Goal: Check status: Check status

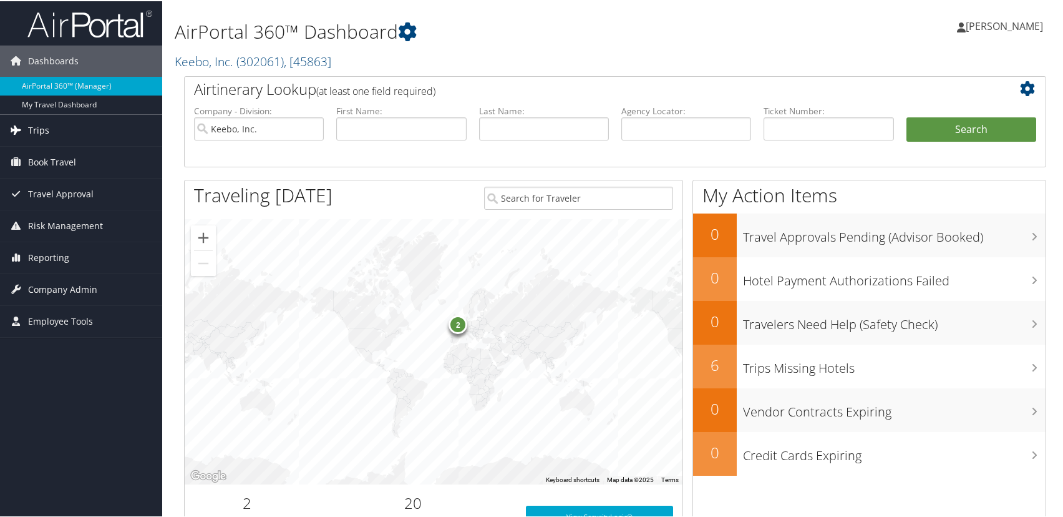
click at [99, 141] on link "Trips" at bounding box center [81, 129] width 162 height 31
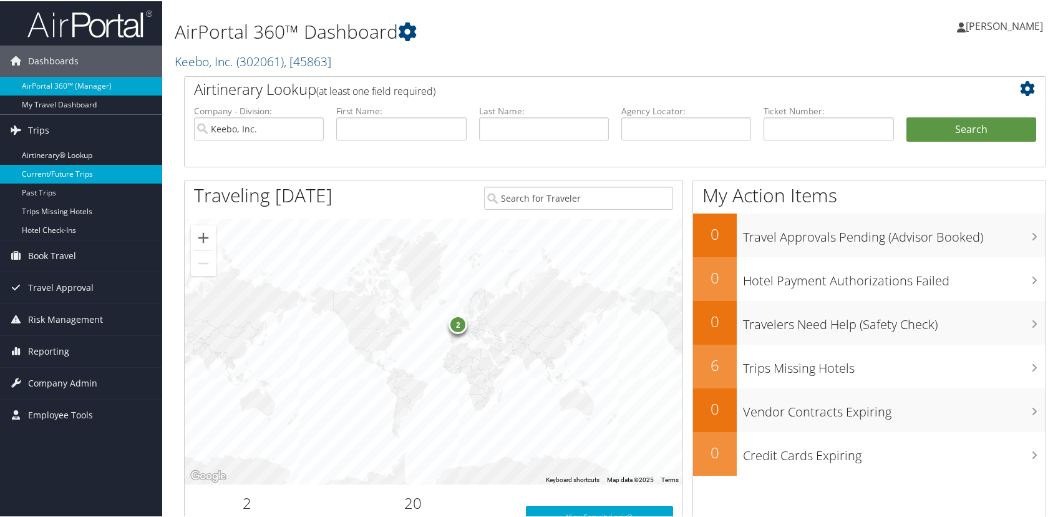
click at [85, 173] on link "Current/Future Trips" at bounding box center [81, 172] width 162 height 19
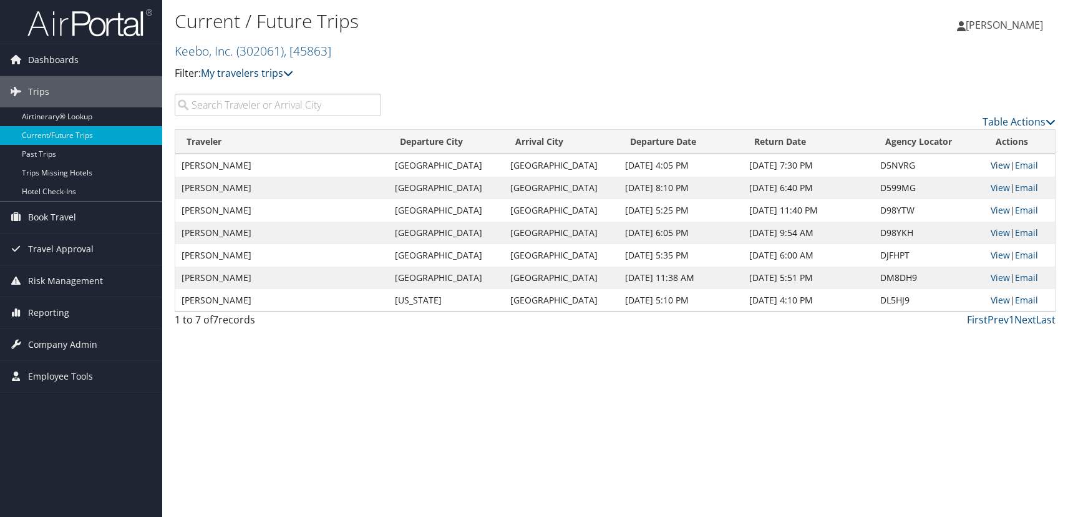
click at [999, 168] on link "View" at bounding box center [1000, 165] width 19 height 12
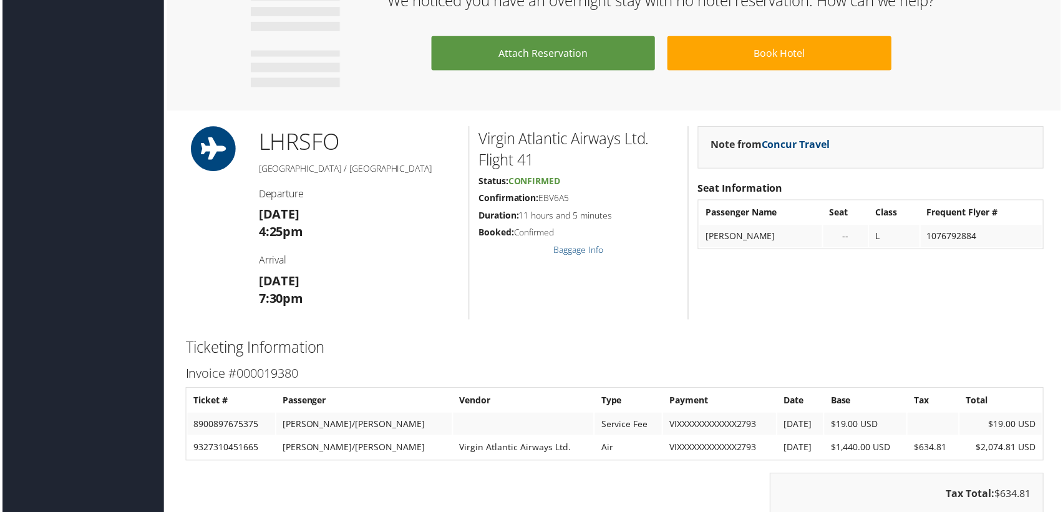
scroll to position [741, 0]
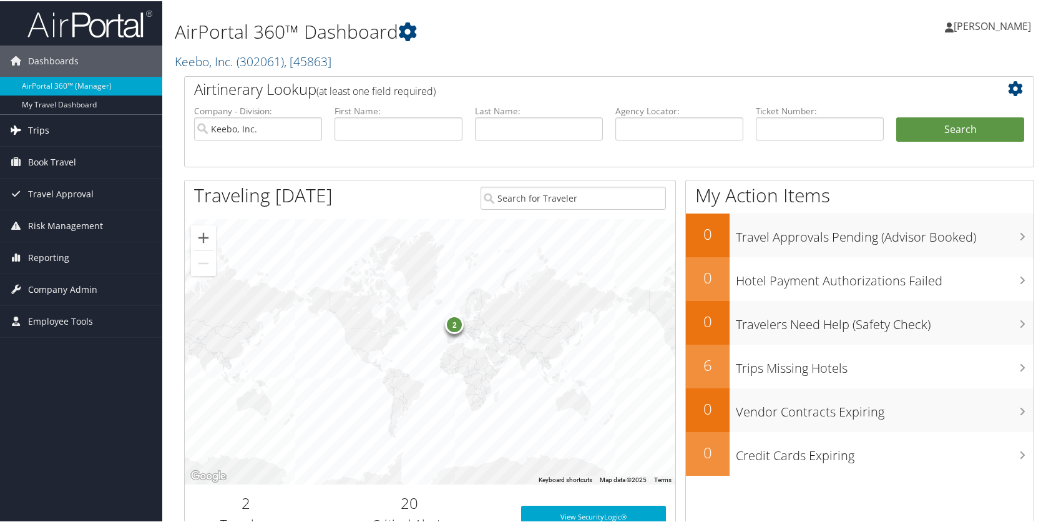
click at [46, 131] on span "Trips" at bounding box center [38, 129] width 21 height 31
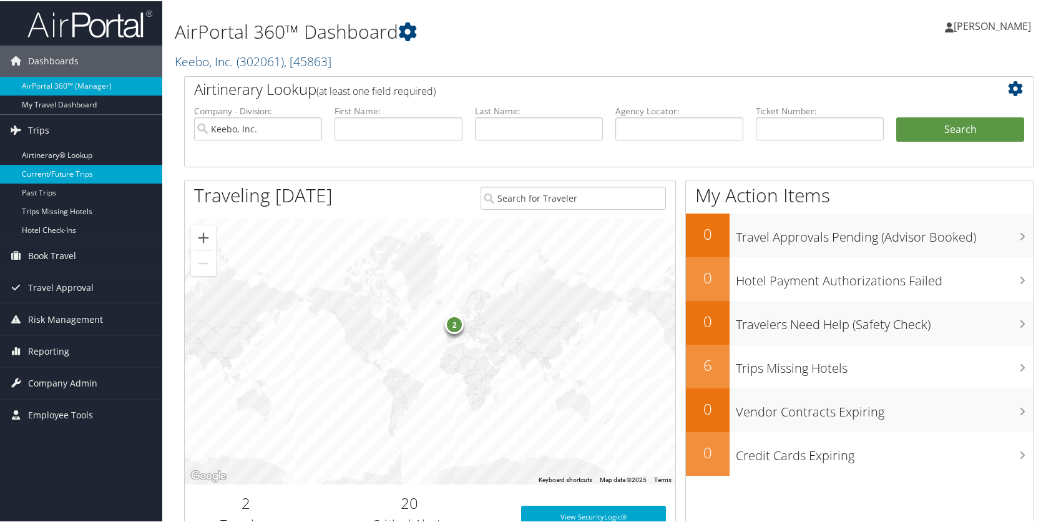
click at [56, 172] on link "Current/Future Trips" at bounding box center [81, 172] width 162 height 19
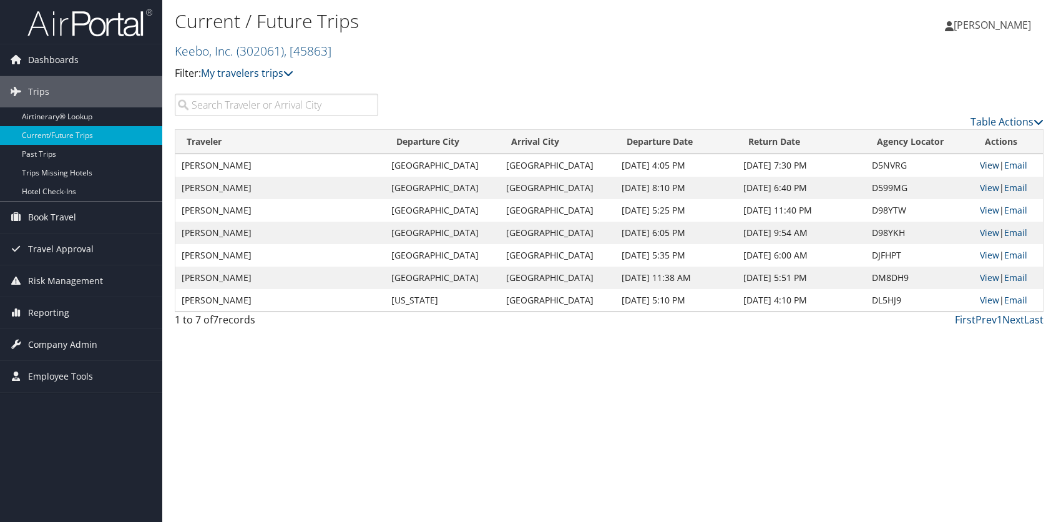
click at [982, 168] on link "View" at bounding box center [988, 165] width 19 height 12
click at [983, 188] on link "View" at bounding box center [988, 188] width 19 height 12
drag, startPoint x: 595, startPoint y: 230, endPoint x: 677, endPoint y: 232, distance: 83.0
click at [677, 232] on td "Oct 12, 2025 6:05 PM" at bounding box center [676, 232] width 122 height 22
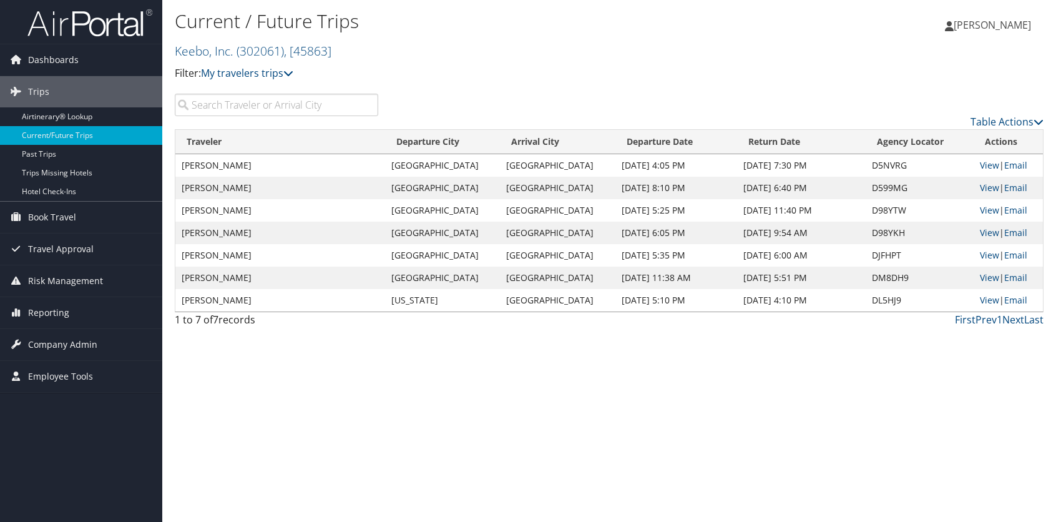
drag, startPoint x: 595, startPoint y: 256, endPoint x: 686, endPoint y: 259, distance: 91.7
click at [686, 259] on td "Oct 13, 2025 5:35 PM" at bounding box center [676, 255] width 122 height 22
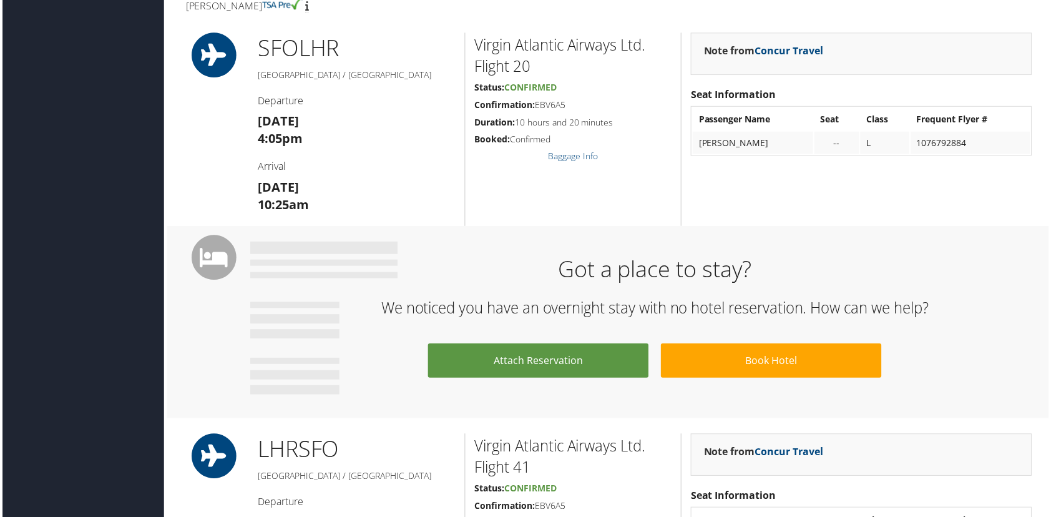
scroll to position [432, 0]
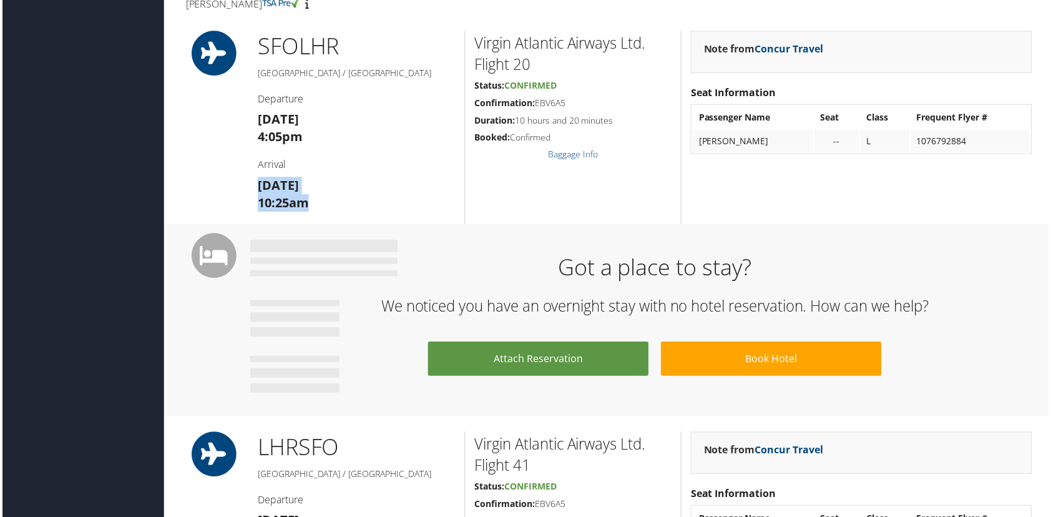
drag, startPoint x: 251, startPoint y: 200, endPoint x: 334, endPoint y: 215, distance: 85.0
click at [334, 216] on div "SFO LHR [GEOGRAPHIC_DATA] / [GEOGRAPHIC_DATA] Departure [DATE] 4:05pm Arrival […" at bounding box center [355, 128] width 217 height 194
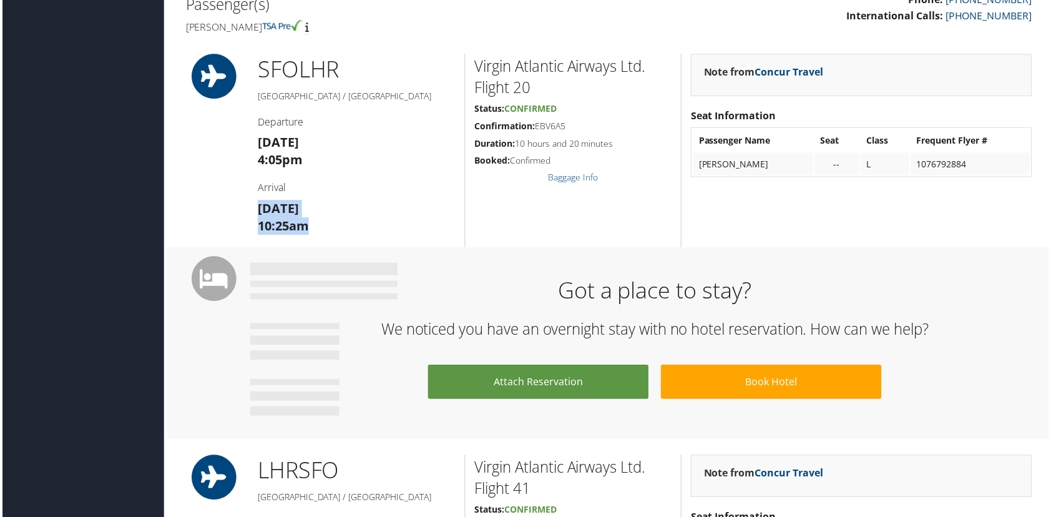
scroll to position [396, 0]
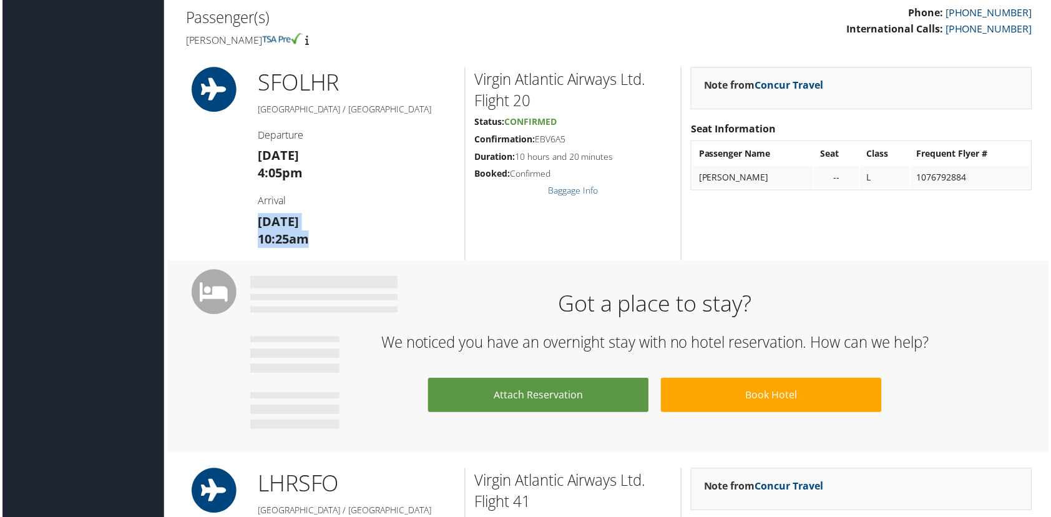
click at [298, 231] on strong "[DATE]" at bounding box center [276, 222] width 41 height 17
drag, startPoint x: 257, startPoint y: 235, endPoint x: 319, endPoint y: 259, distance: 66.2
click at [319, 249] on h3 "[DATE] 10:25am" at bounding box center [355, 231] width 198 height 35
drag, startPoint x: 313, startPoint y: 257, endPoint x: 225, endPoint y: 230, distance: 92.1
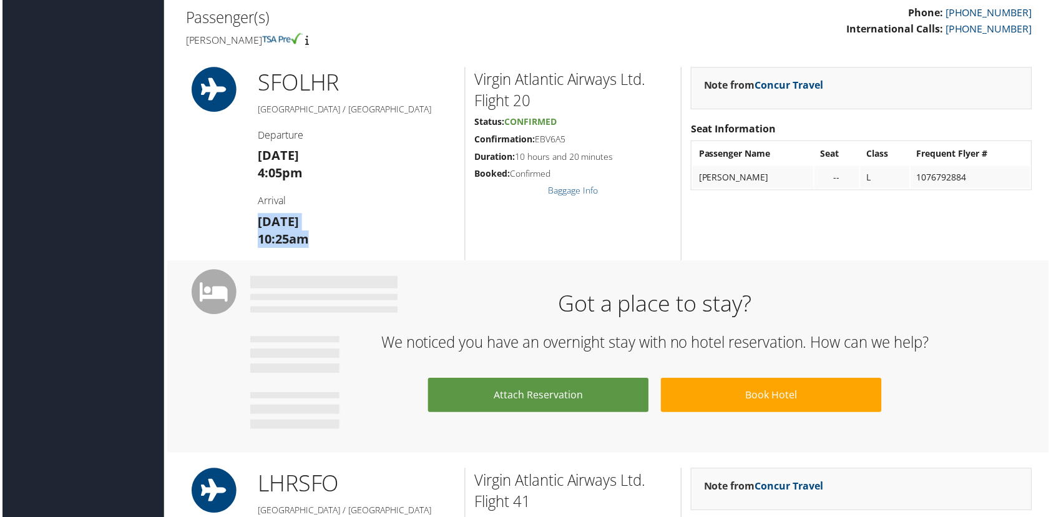
click at [225, 230] on div "SFO LHR [GEOGRAPHIC_DATA] / [GEOGRAPHIC_DATA] Departure [DATE] 4:05pm Arrival […" at bounding box center [609, 164] width 868 height 194
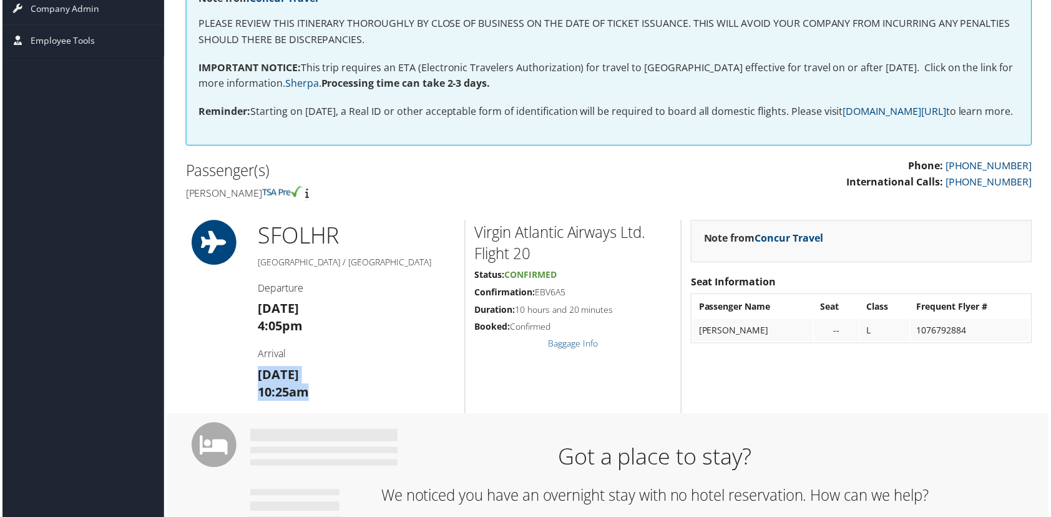
scroll to position [226, 0]
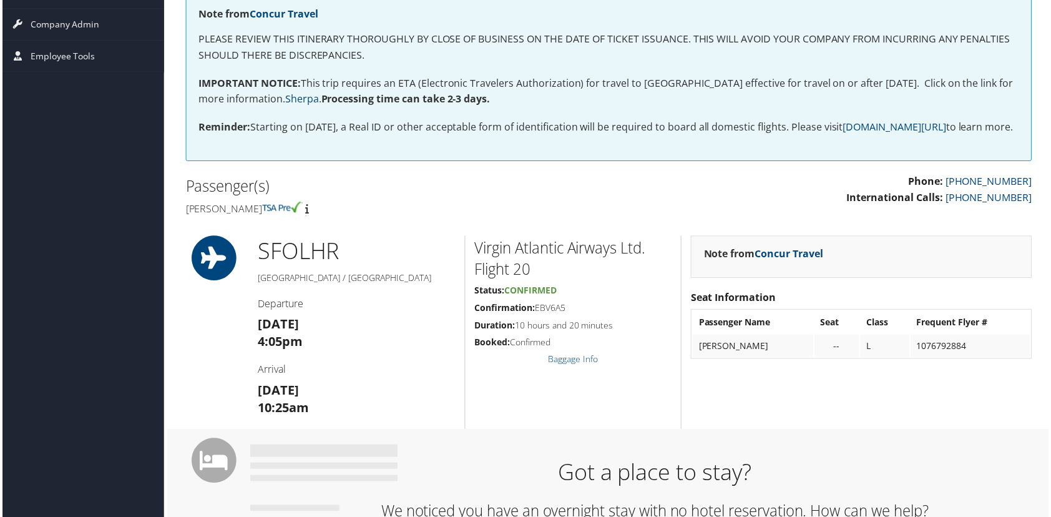
click at [341, 268] on h1 "SFO LHR" at bounding box center [355, 251] width 198 height 31
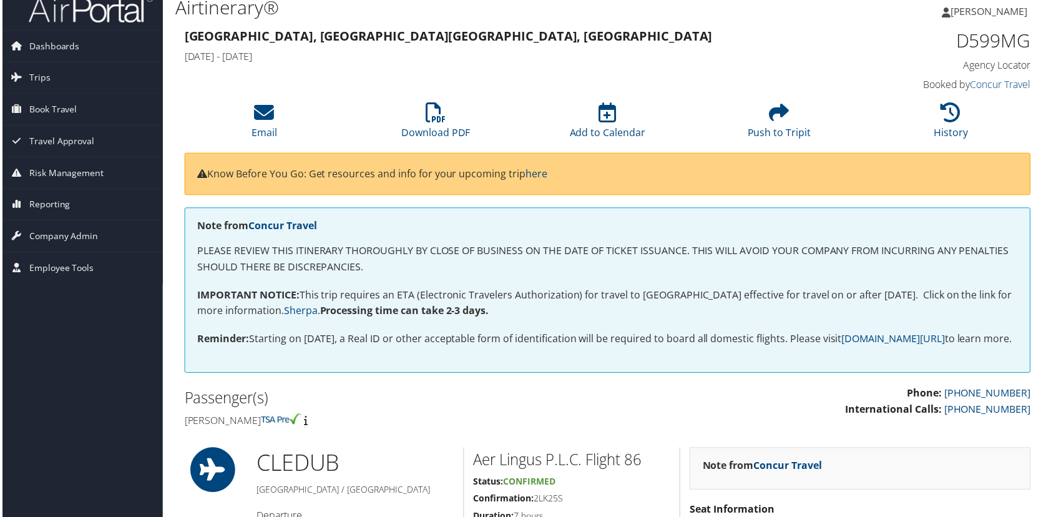
scroll to position [0, 1]
